Goal: Share content: Share content

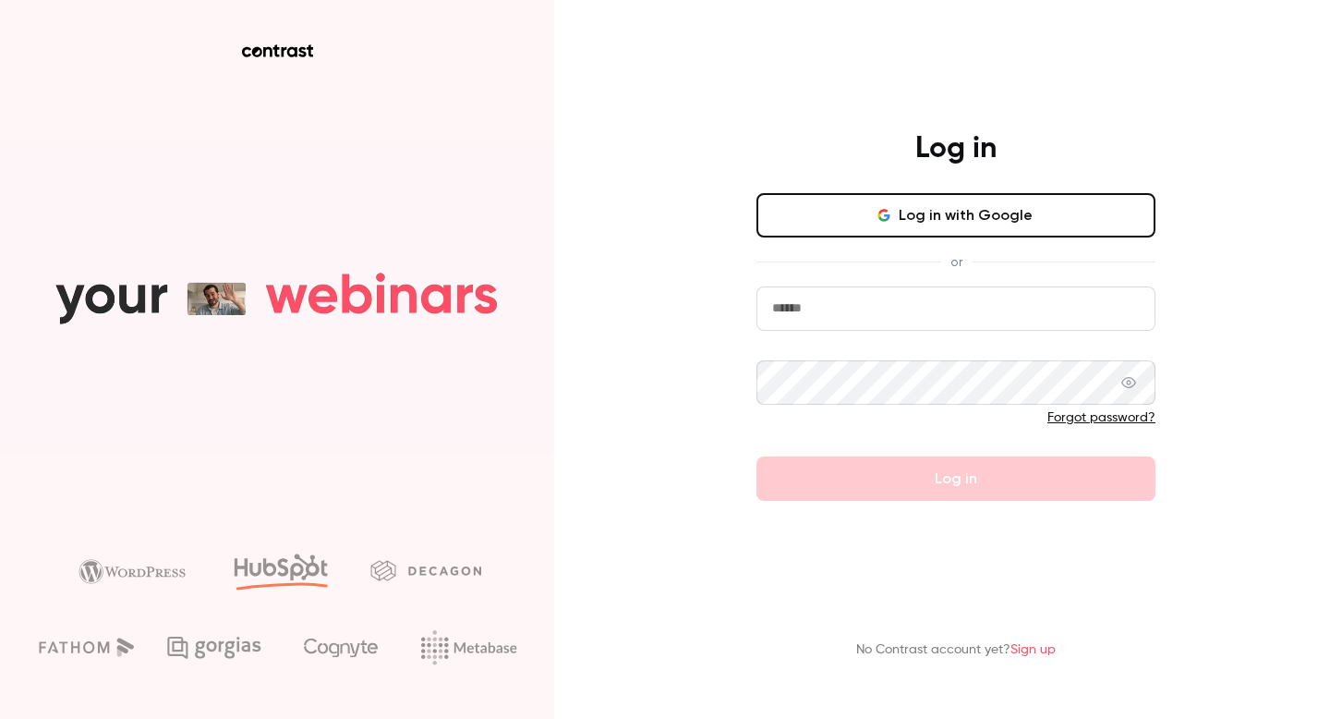
click at [827, 204] on button "Log in with Google" at bounding box center [956, 215] width 399 height 44
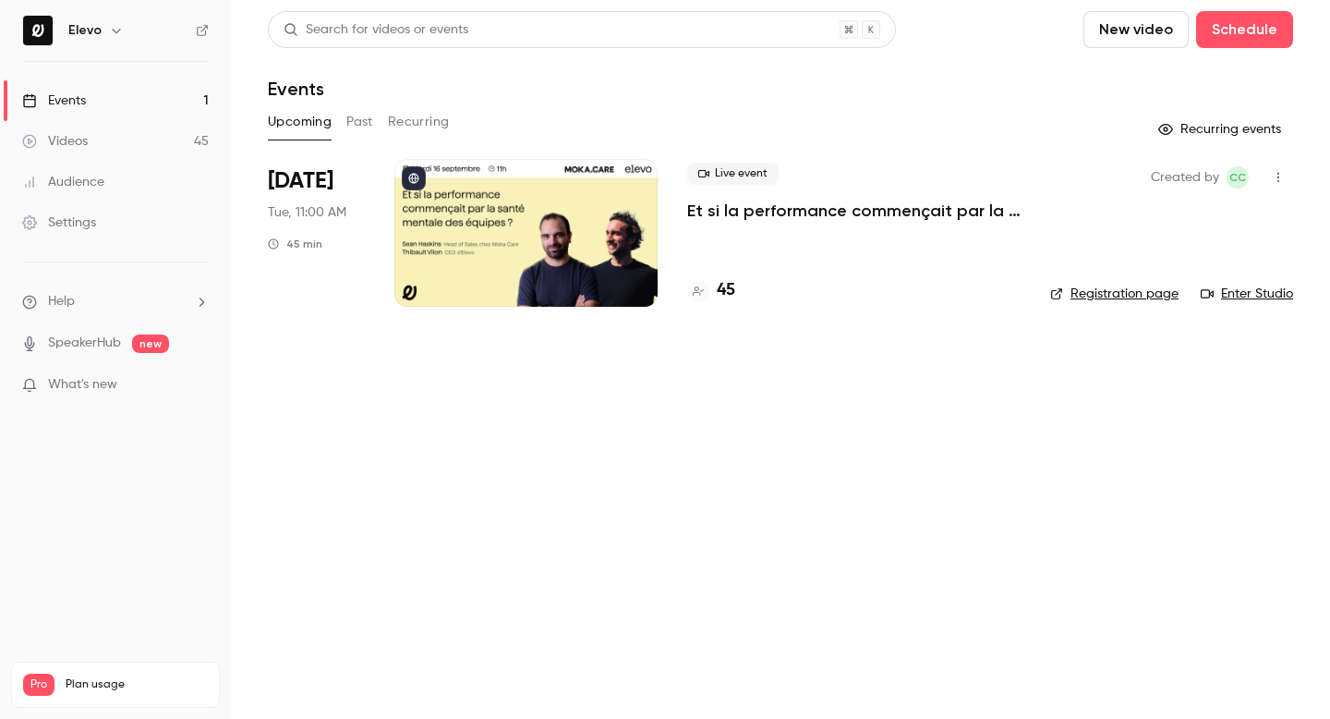
click at [1281, 173] on icon "button" at bounding box center [1278, 177] width 15 height 13
click at [1194, 225] on div "Share" at bounding box center [1207, 224] width 140 height 18
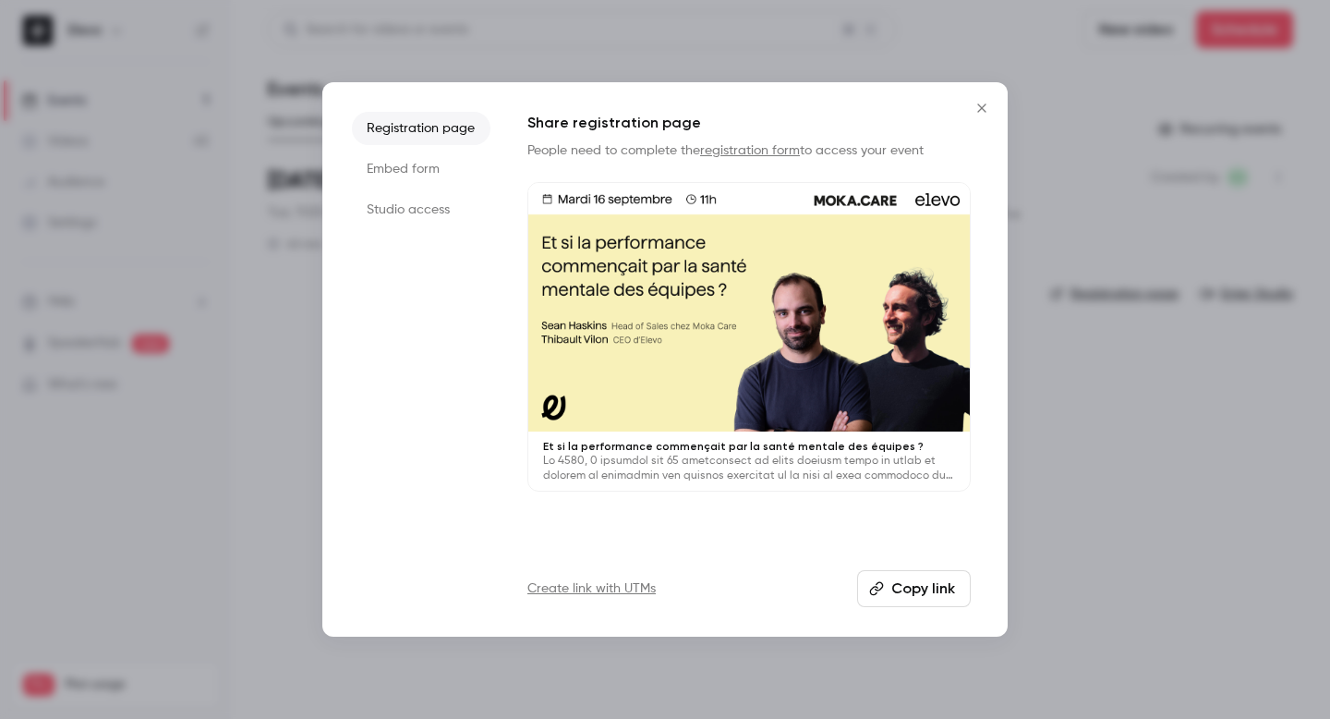
click at [397, 203] on li "Studio access" at bounding box center [421, 209] width 139 height 33
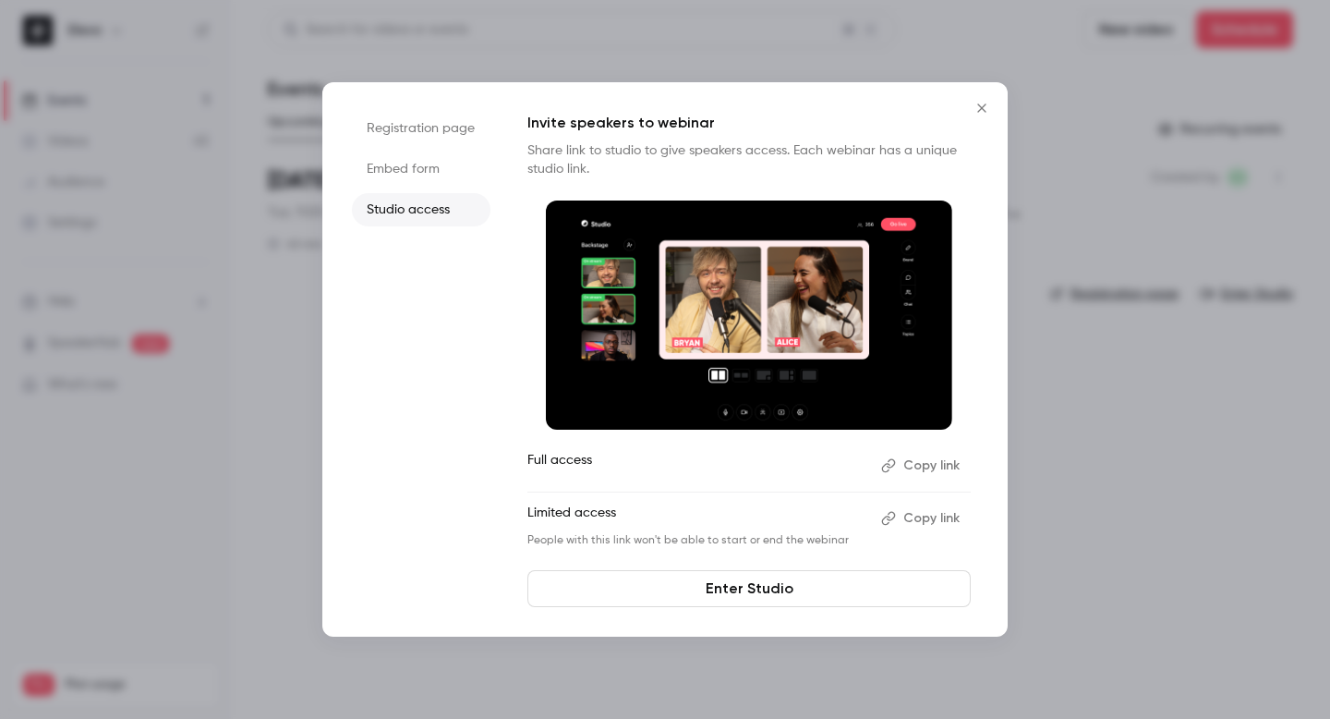
click at [927, 517] on button "Copy link" at bounding box center [922, 518] width 97 height 30
click at [971, 104] on icon "Close" at bounding box center [982, 108] width 22 height 15
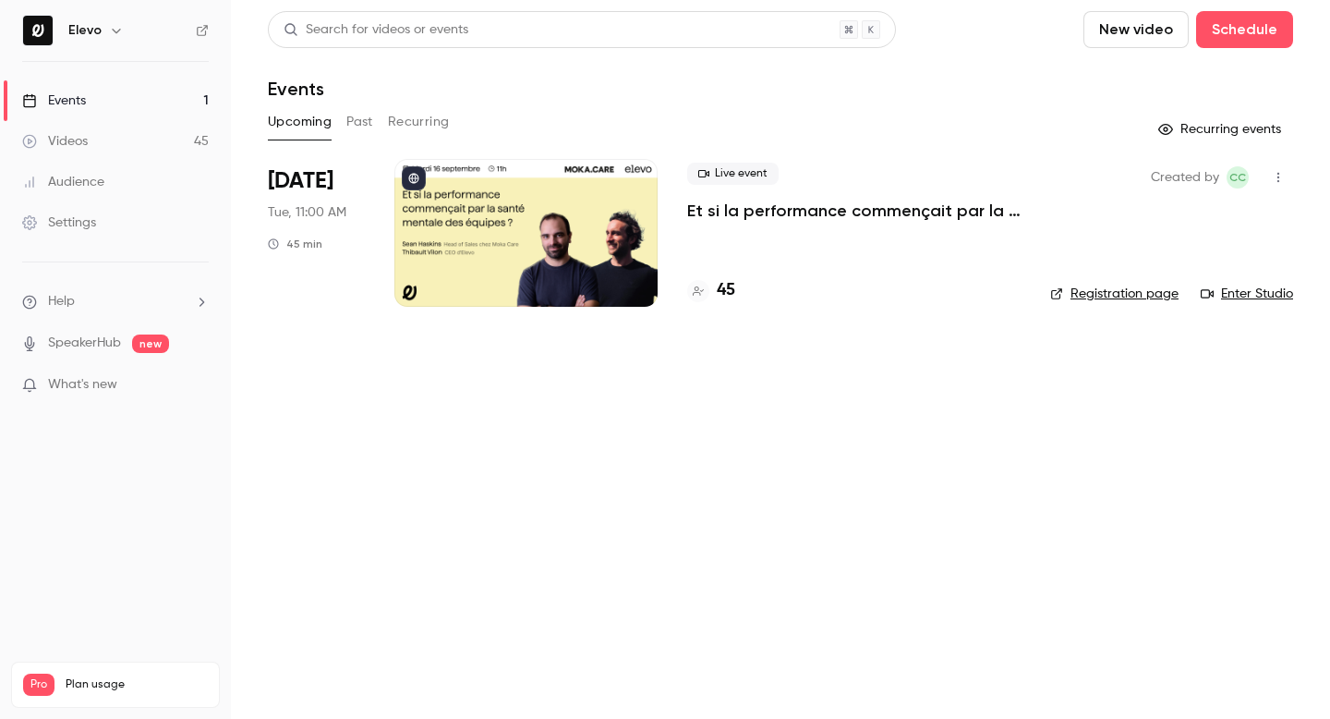
click at [1275, 176] on icon "button" at bounding box center [1278, 177] width 15 height 13
click at [1170, 219] on div "Share" at bounding box center [1207, 224] width 140 height 18
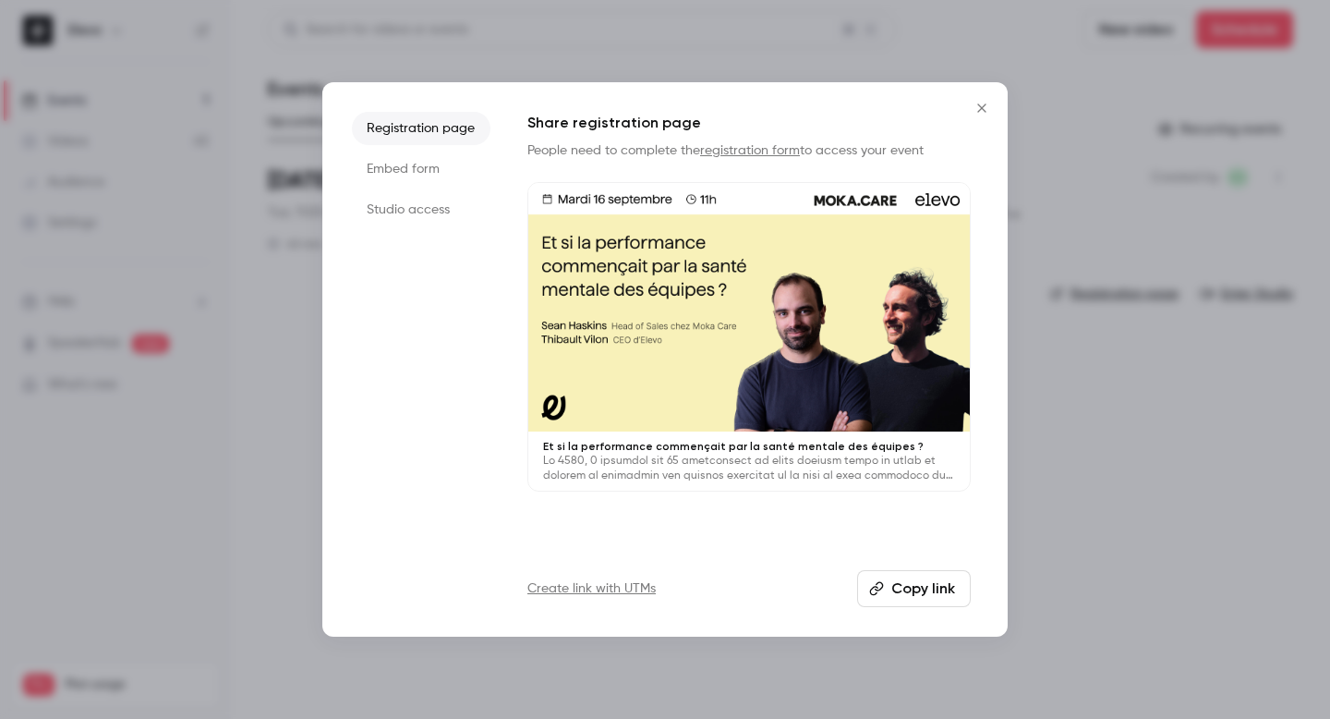
click at [409, 220] on li "Studio access" at bounding box center [421, 209] width 139 height 33
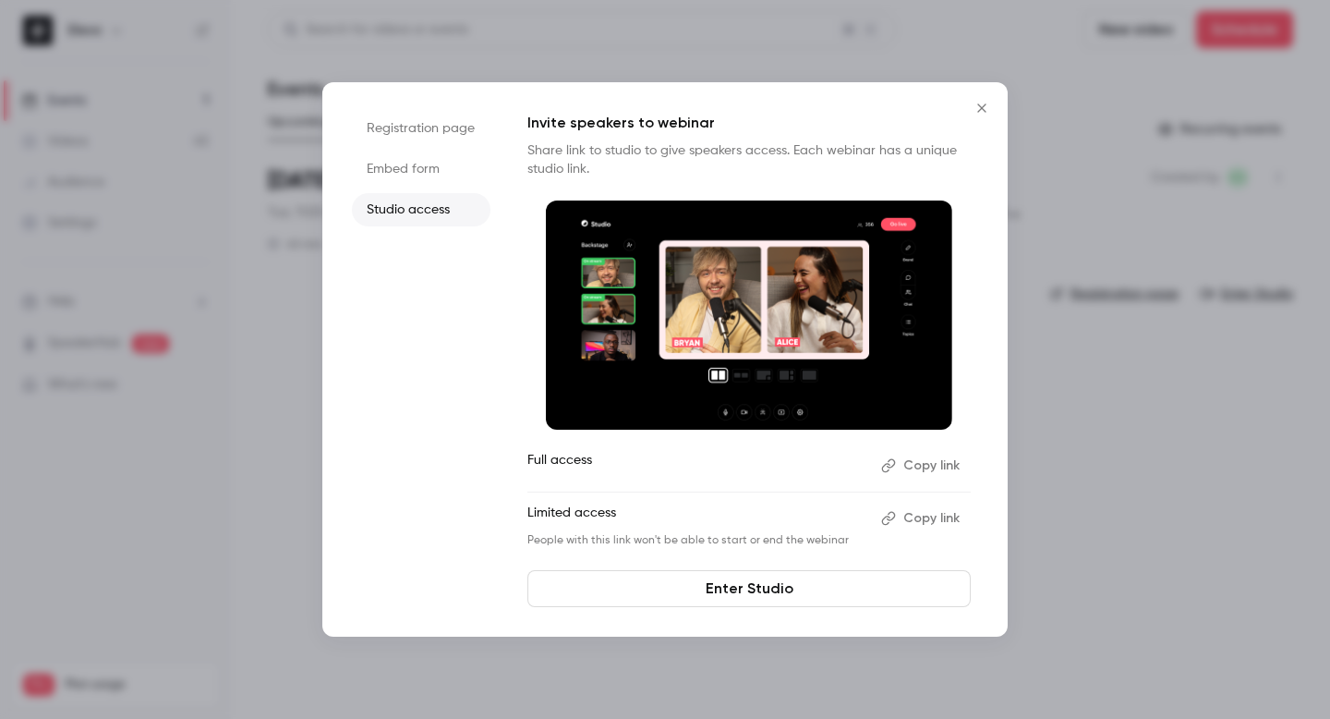
click at [910, 517] on button "Copy link" at bounding box center [922, 518] width 97 height 30
click at [983, 97] on button "Close" at bounding box center [982, 108] width 37 height 37
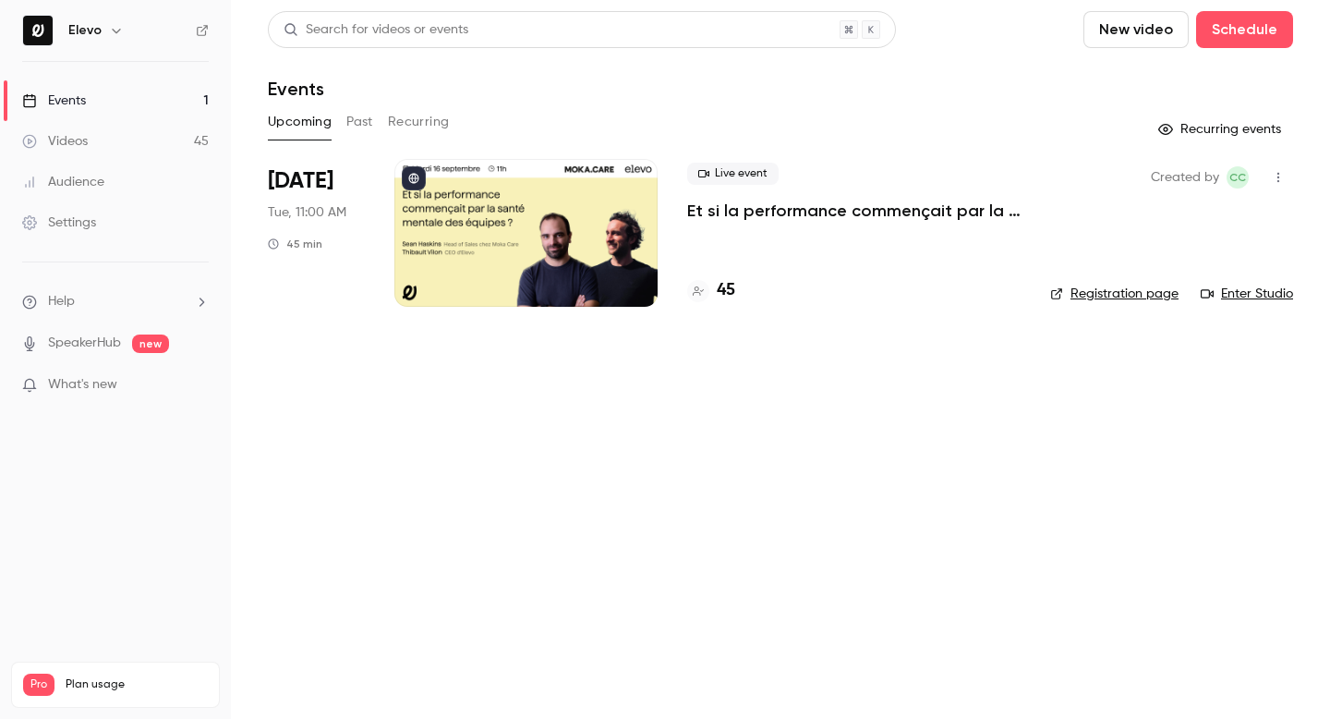
click at [1228, 291] on link "Enter Studio" at bounding box center [1247, 294] width 92 height 18
